Goal: Task Accomplishment & Management: Manage account settings

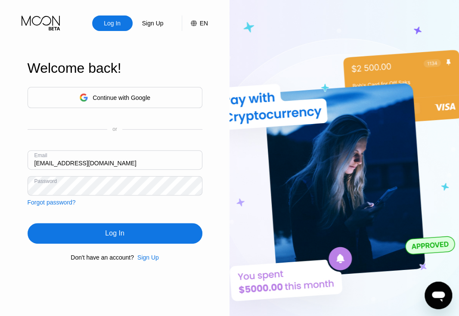
click at [91, 236] on div "Log In" at bounding box center [115, 233] width 175 height 21
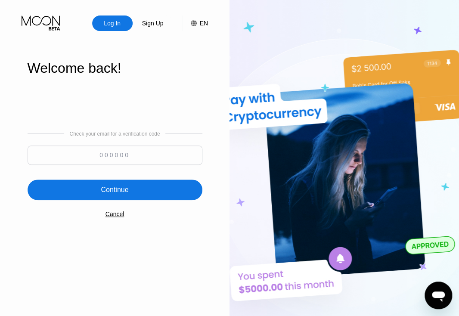
click at [95, 157] on input at bounding box center [115, 155] width 175 height 19
paste input "210665"
type input "210665"
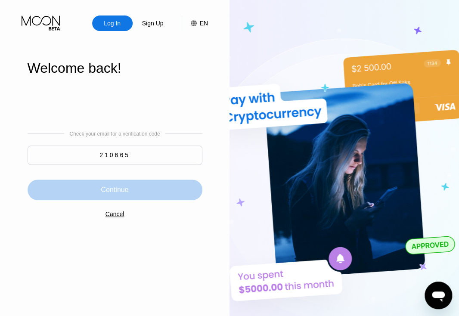
click at [89, 190] on div "Continue" at bounding box center [115, 190] width 175 height 21
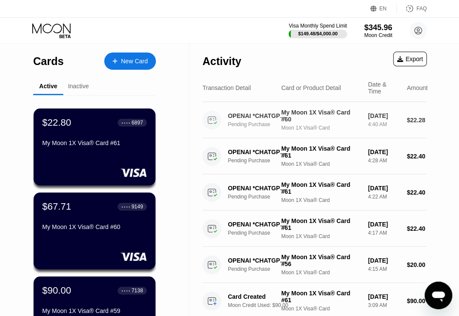
click at [318, 123] on div "My Moon 1X Visa® Card #60" at bounding box center [321, 116] width 80 height 14
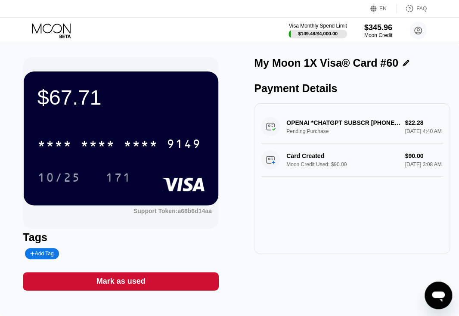
click at [48, 34] on icon at bounding box center [52, 30] width 40 height 15
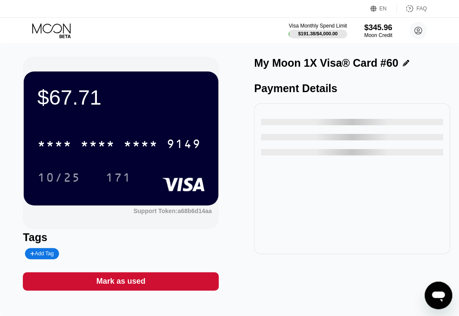
click at [37, 28] on icon at bounding box center [52, 30] width 40 height 15
